Goal: Check status: Check status

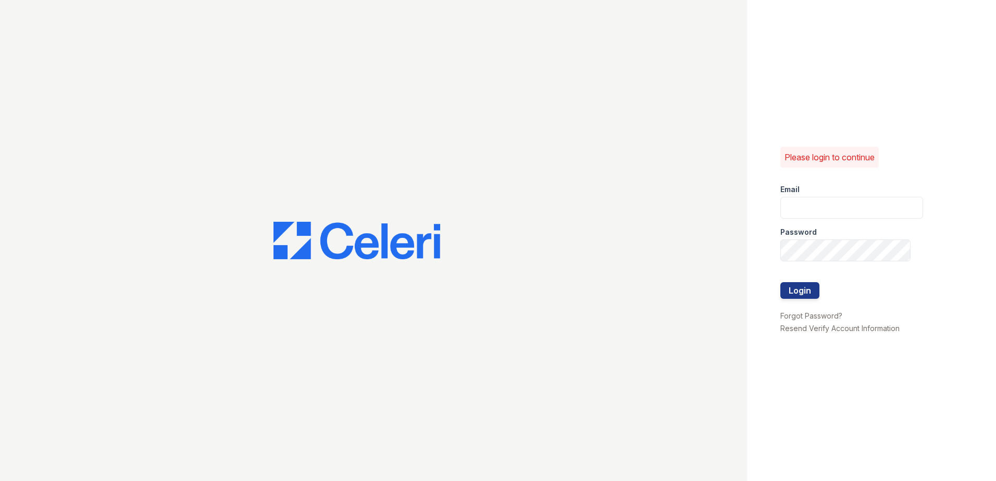
type input "renewchesapeake@trinity-pm.com"
click at [792, 303] on div at bounding box center [851, 304] width 143 height 10
click at [793, 291] on button "Login" at bounding box center [799, 290] width 39 height 17
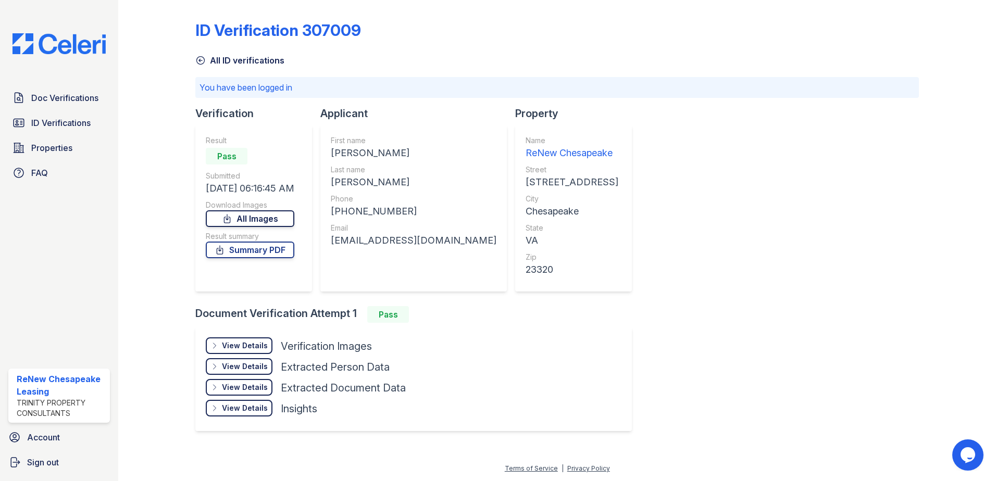
click at [269, 219] on link "All Images" at bounding box center [250, 218] width 89 height 17
drag, startPoint x: 861, startPoint y: 295, endPoint x: 877, endPoint y: 303, distance: 17.9
click at [860, 295] on div "ID Verification 307009 All ID verifications You have been logged in Verificatio…" at bounding box center [557, 225] width 724 height 442
